Goal: Obtain resource: Download file/media

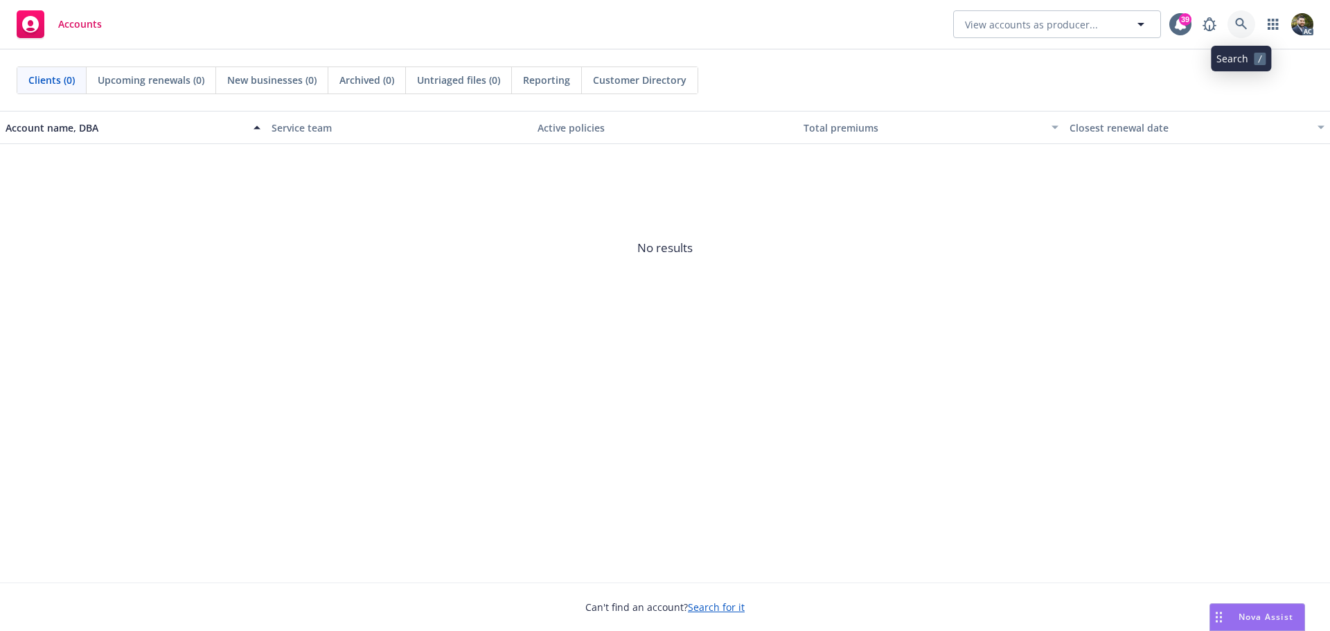
click at [1239, 23] on icon at bounding box center [1241, 24] width 12 height 12
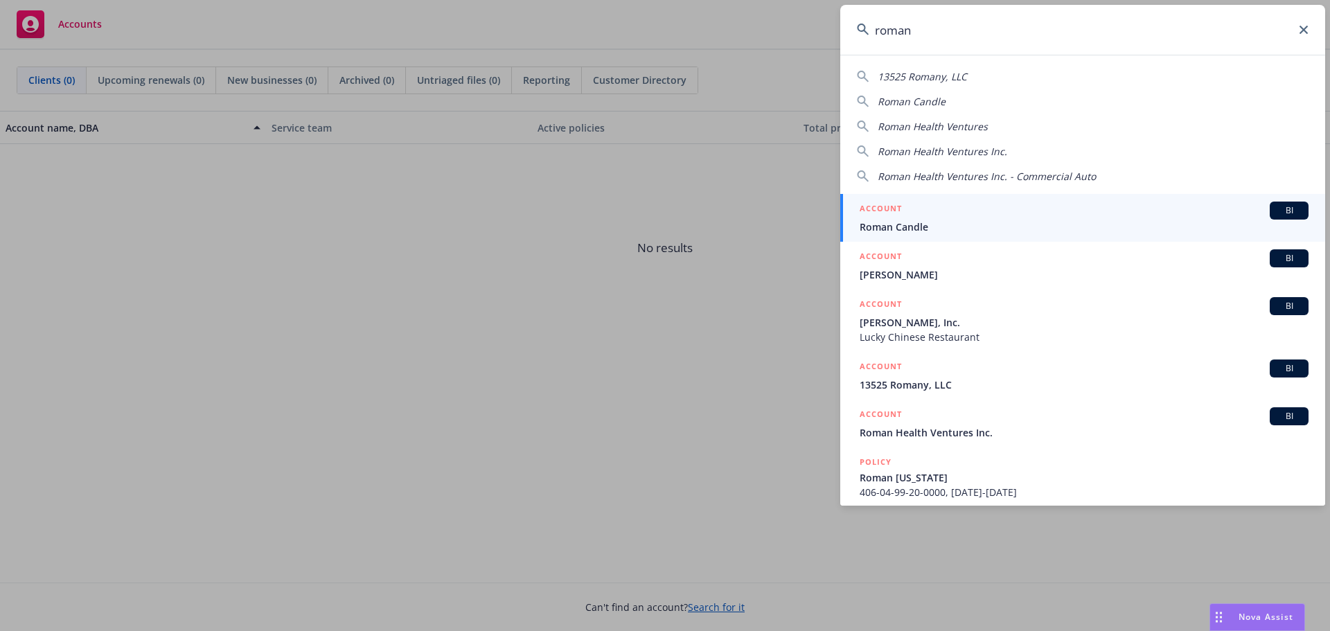
click at [943, 125] on span "Roman Health Ventures" at bounding box center [933, 126] width 110 height 13
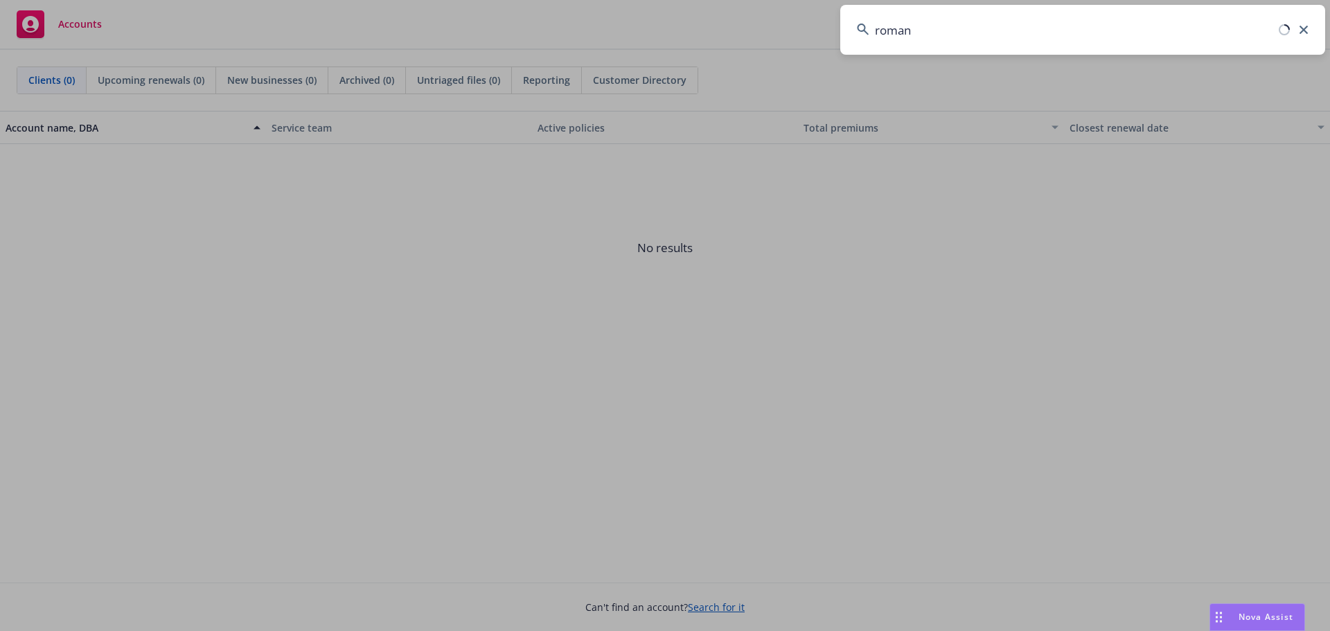
type input "Roman Health Ventures"
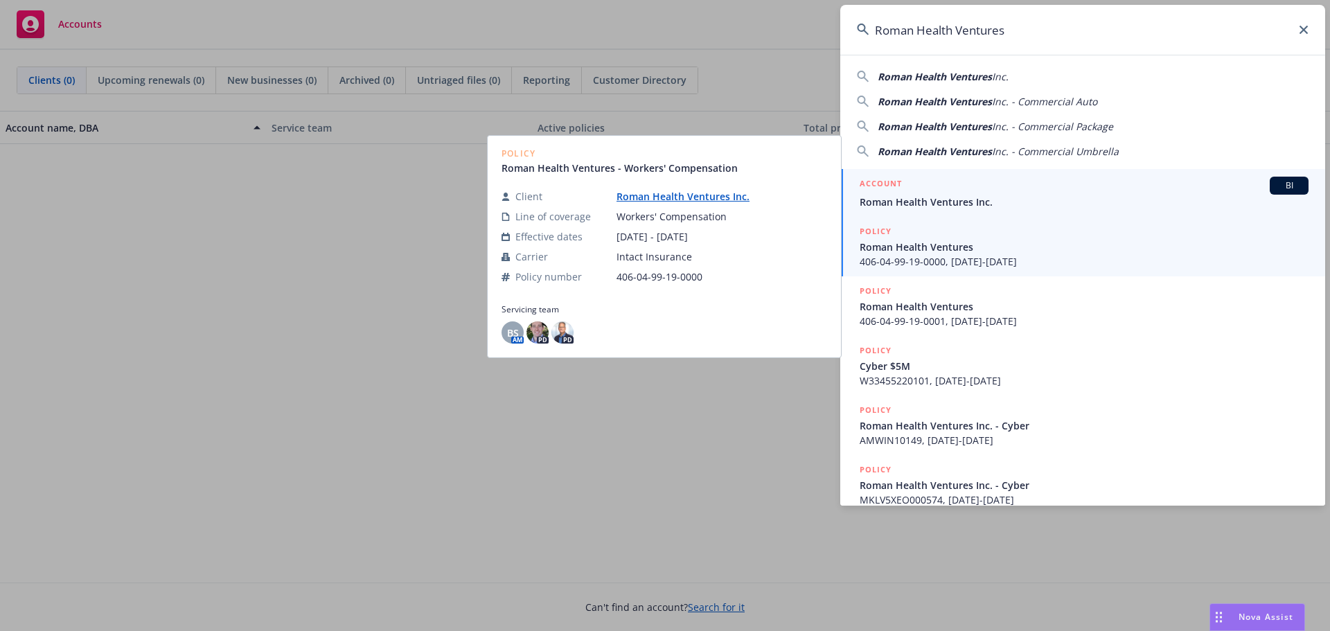
click at [951, 204] on span "Roman Health Ventures Inc." at bounding box center [1084, 202] width 449 height 15
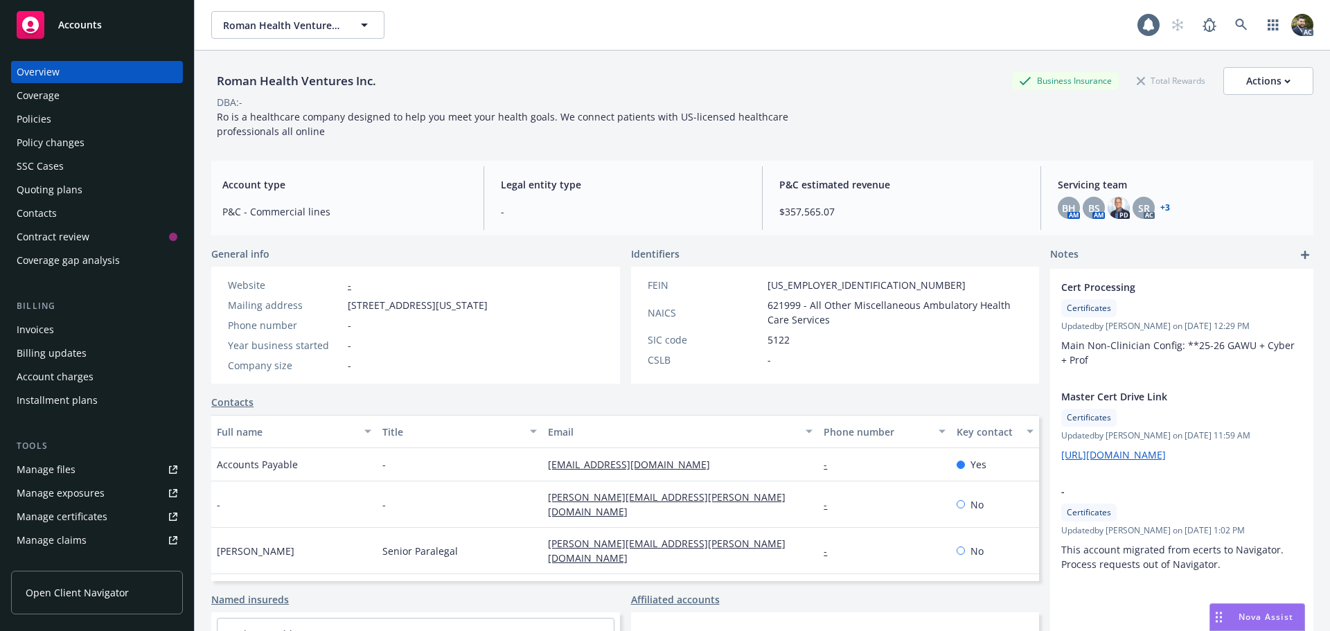
click at [77, 123] on div "Policies" at bounding box center [97, 119] width 161 height 22
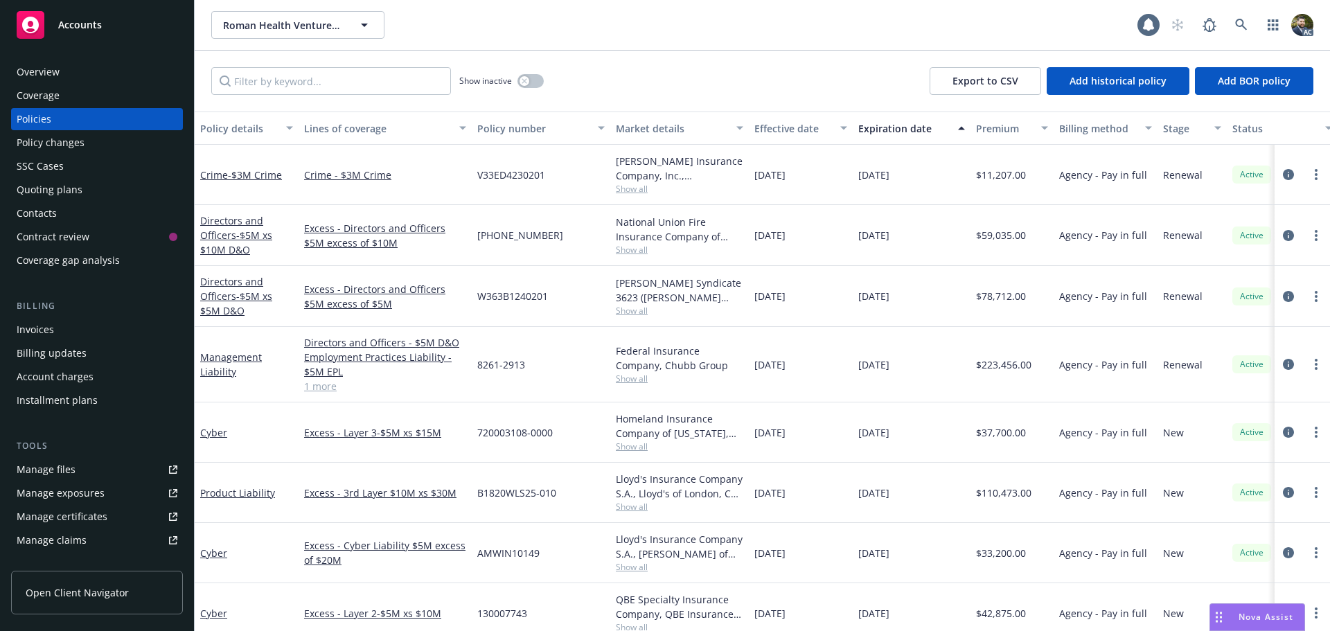
click at [231, 134] on div "Policy details" at bounding box center [239, 128] width 78 height 15
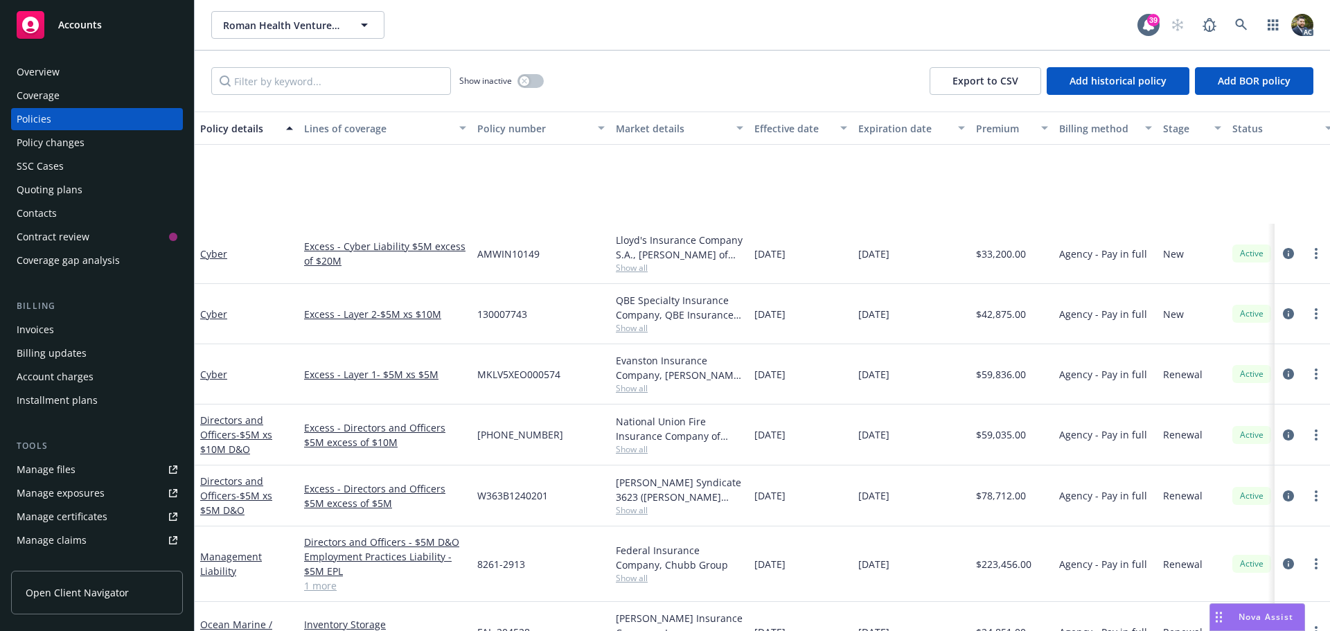
scroll to position [277, 0]
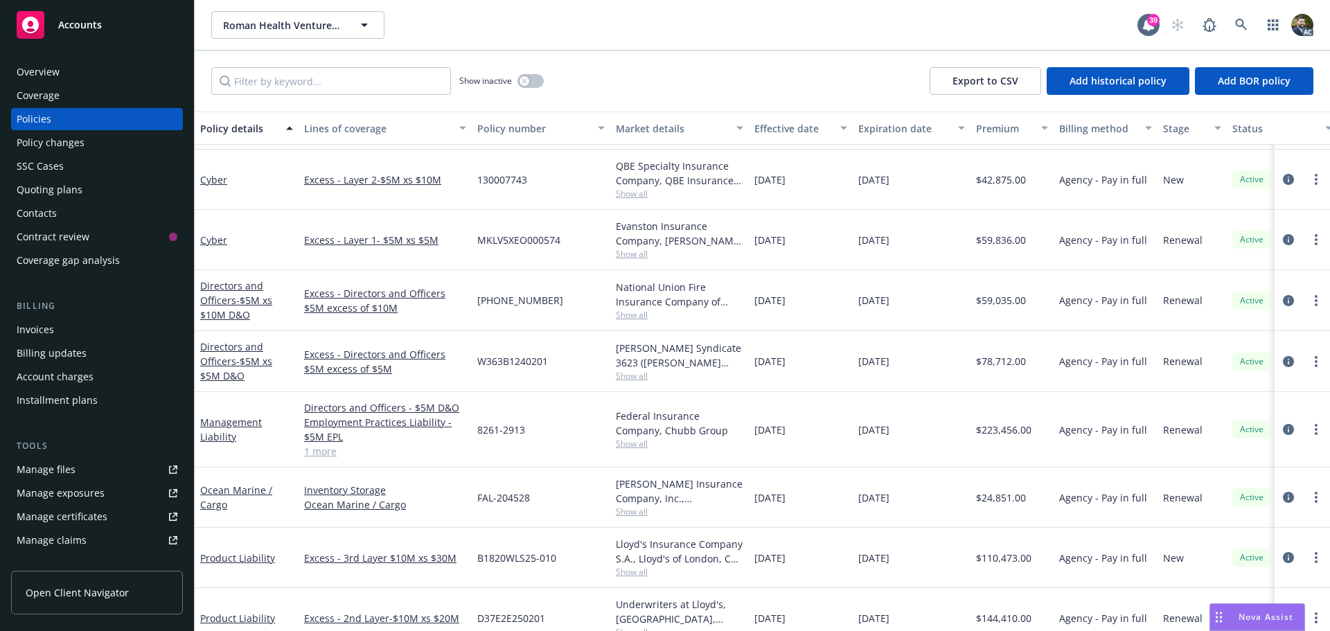
drag, startPoint x: 312, startPoint y: 452, endPoint x: 541, endPoint y: 463, distance: 228.9
click at [313, 452] on link "1 more" at bounding box center [385, 451] width 162 height 15
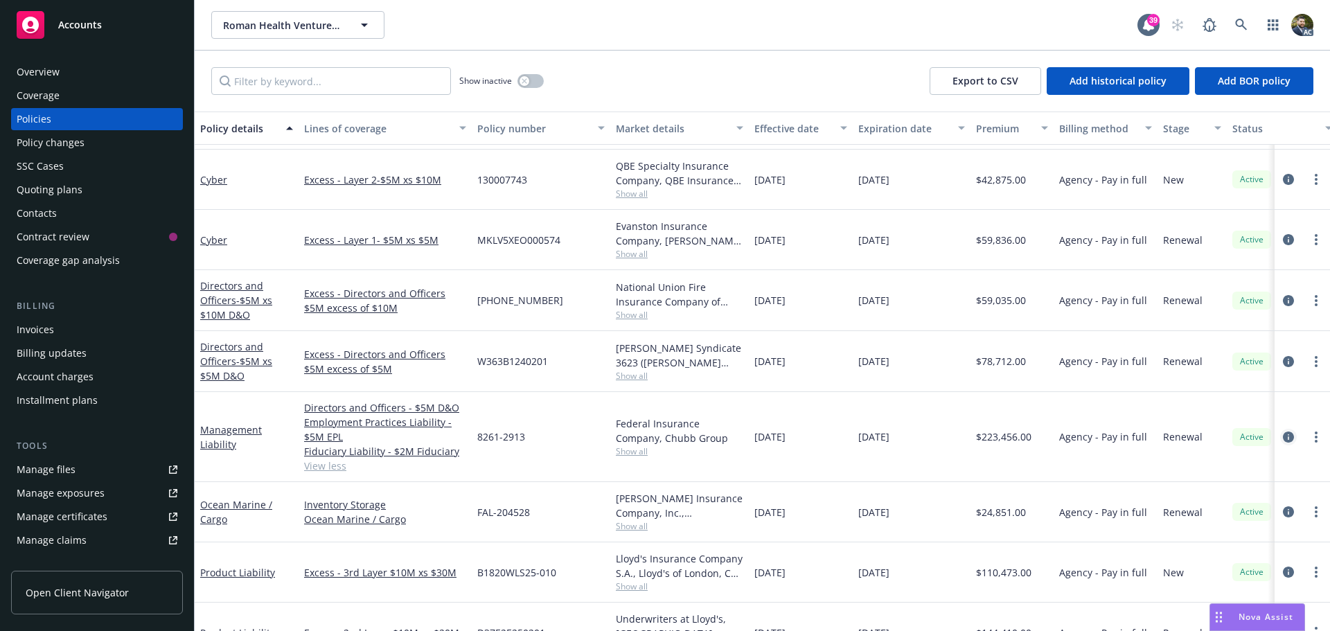
click at [1283, 438] on icon "circleInformation" at bounding box center [1288, 437] width 11 height 11
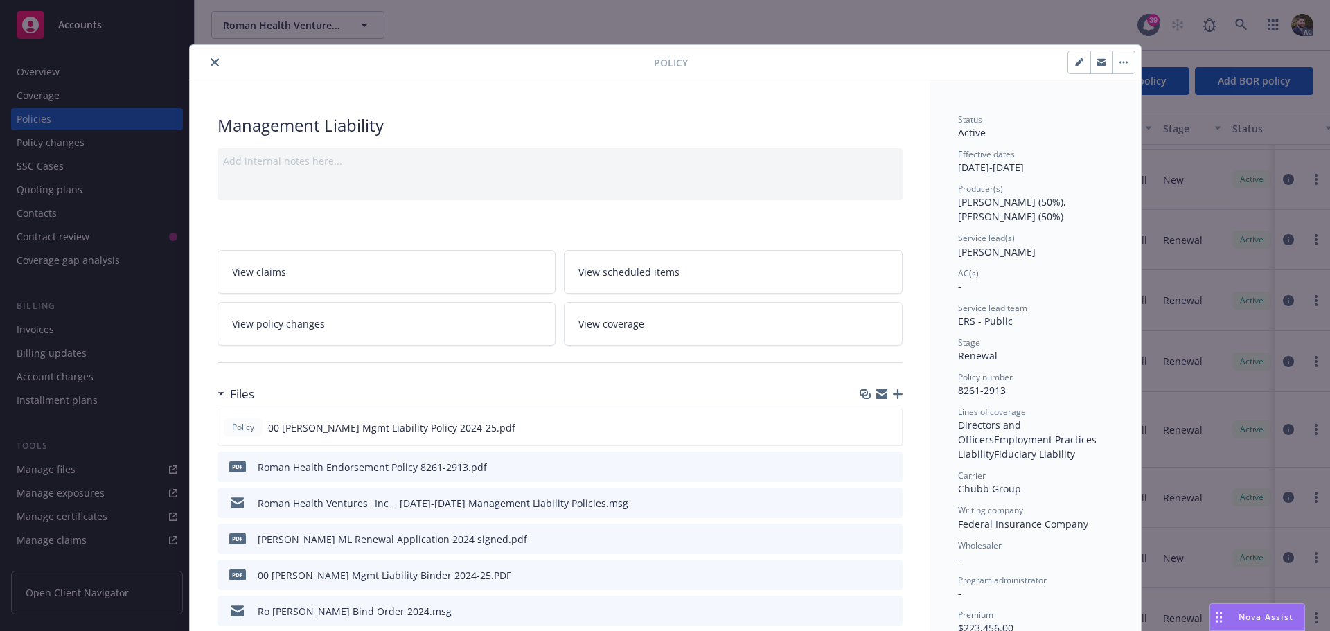
click at [210, 67] on button "close" at bounding box center [214, 62] width 17 height 17
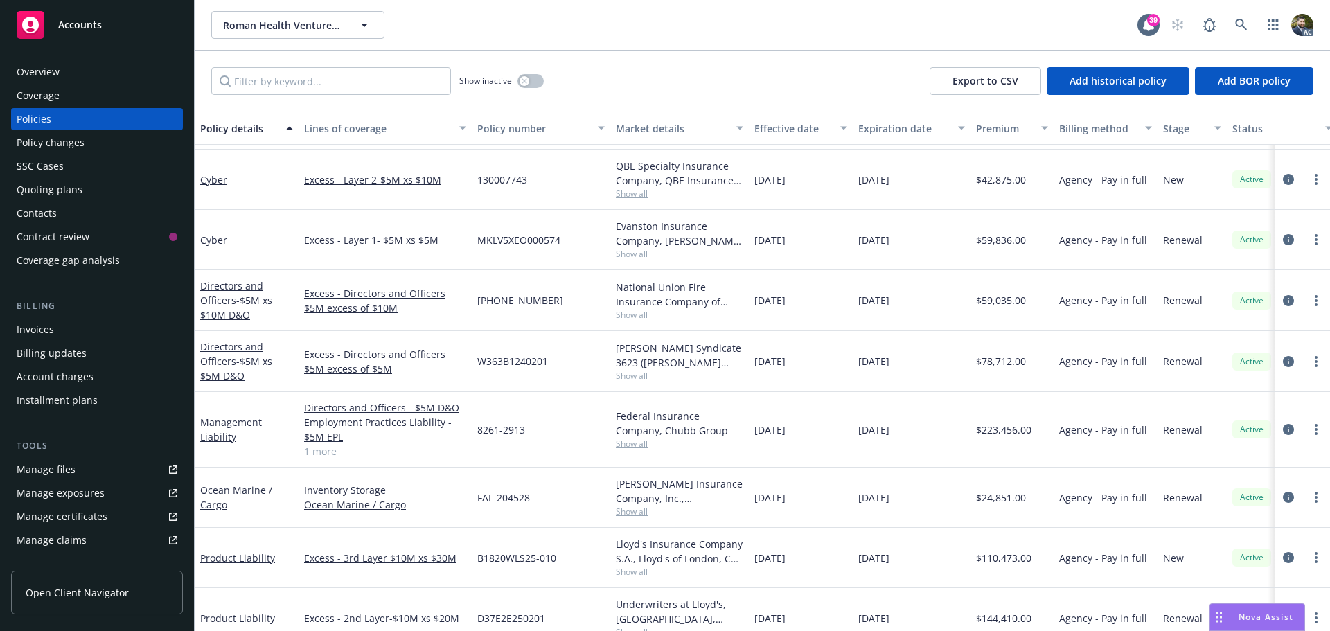
click at [311, 453] on link "1 more" at bounding box center [385, 451] width 162 height 15
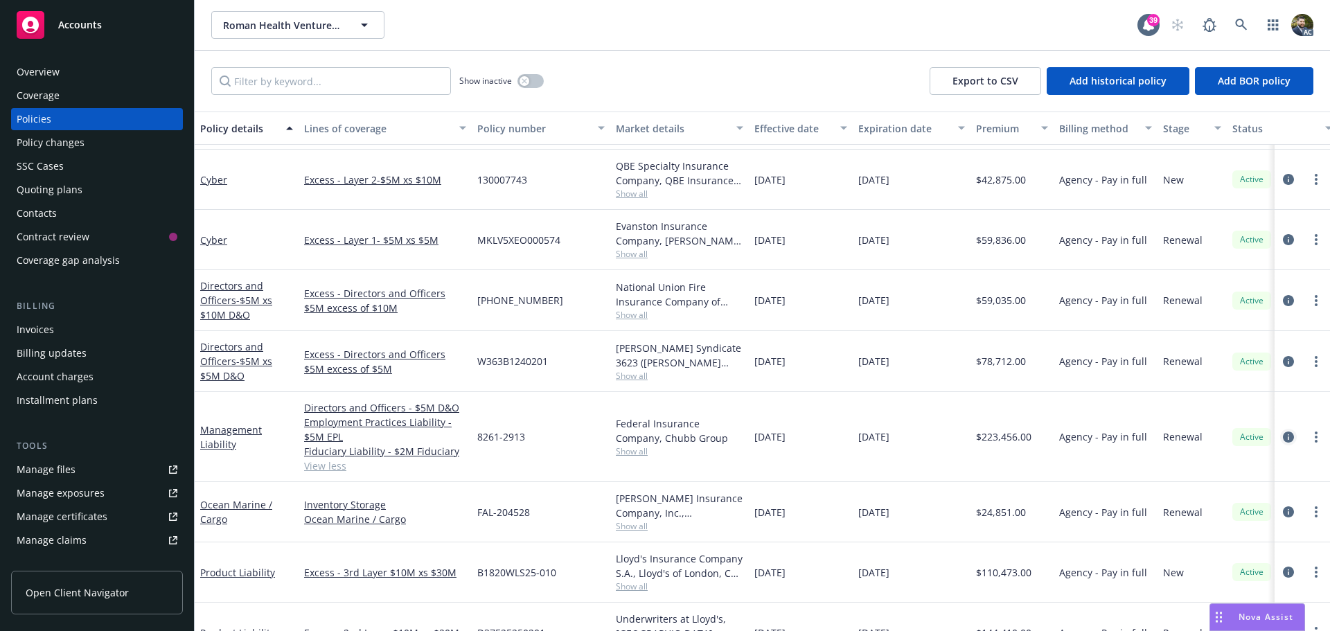
click at [1283, 433] on icon "circleInformation" at bounding box center [1288, 437] width 11 height 11
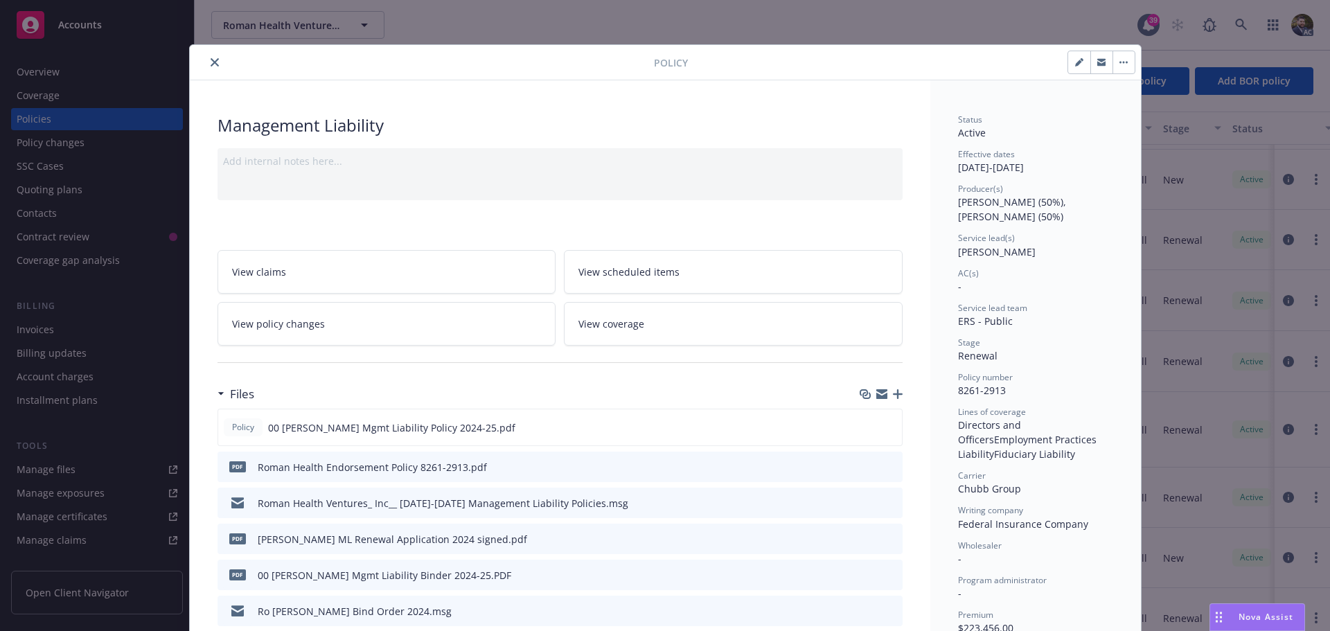
scroll to position [42, 0]
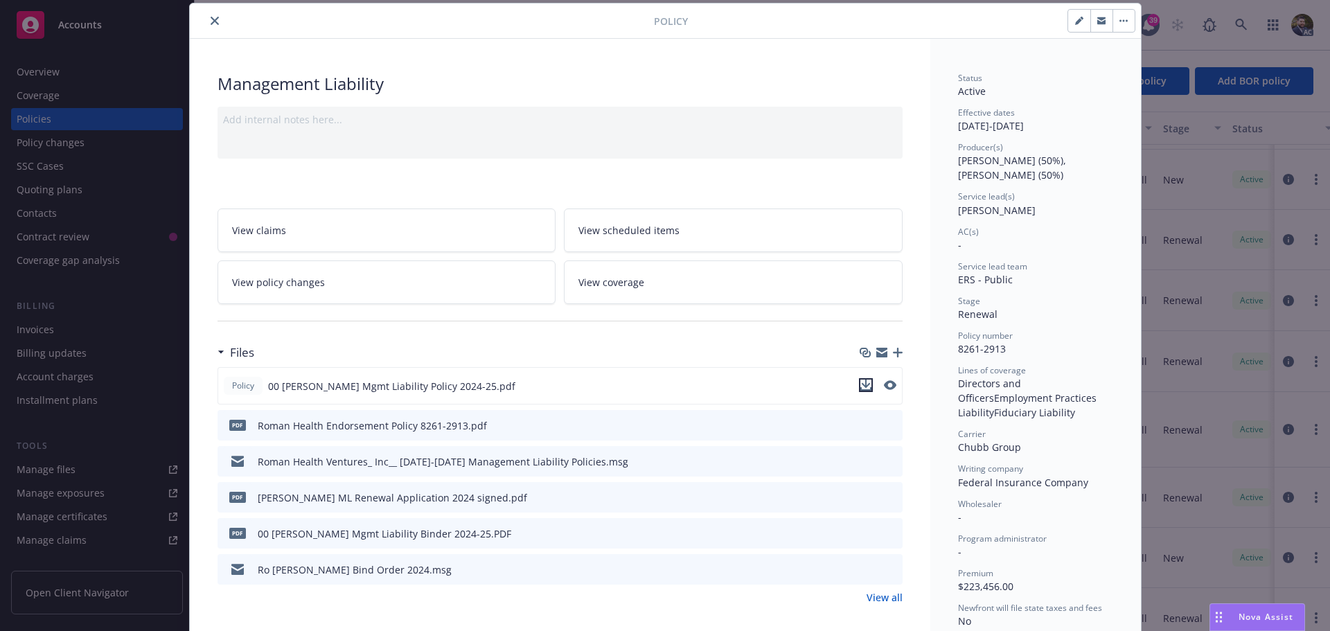
click at [861, 384] on icon "download file" at bounding box center [865, 384] width 9 height 8
drag, startPoint x: 208, startPoint y: 21, endPoint x: 277, endPoint y: 62, distance: 80.4
click at [211, 21] on icon "close" at bounding box center [215, 21] width 8 height 8
